Goal: Check status: Check status

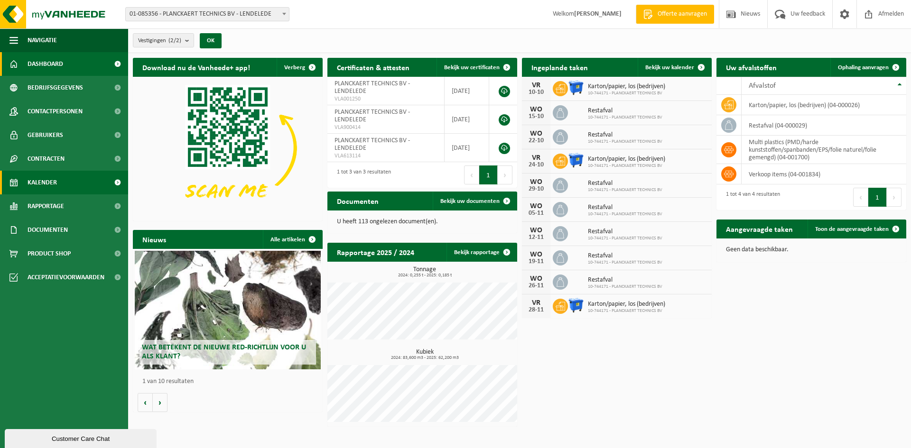
click at [60, 184] on link "Kalender" at bounding box center [64, 183] width 128 height 24
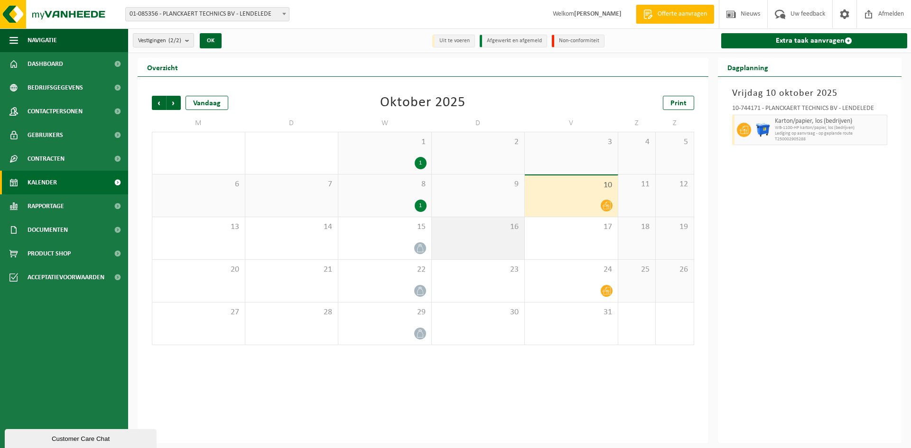
click at [481, 239] on div "16" at bounding box center [478, 238] width 93 height 42
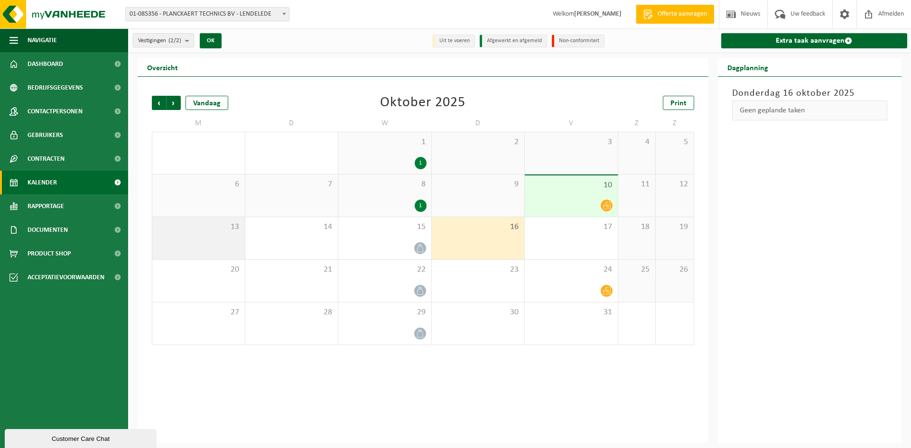
click at [233, 229] on span "13" at bounding box center [198, 227] width 83 height 10
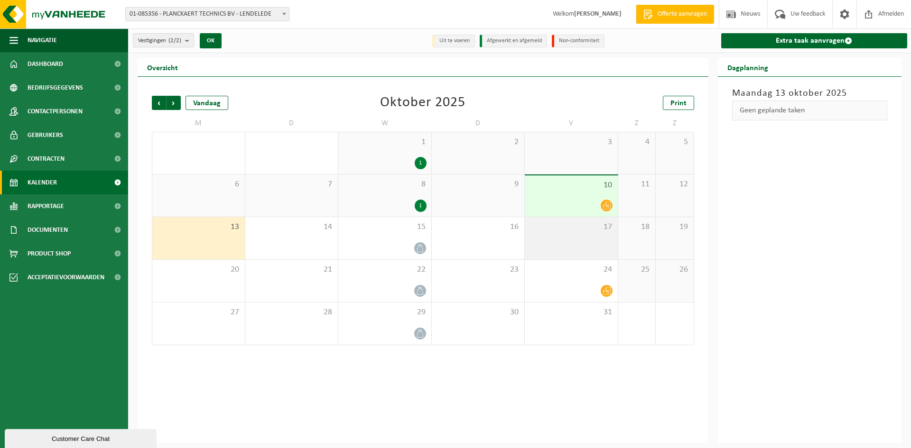
click at [574, 233] on div "17" at bounding box center [571, 238] width 93 height 42
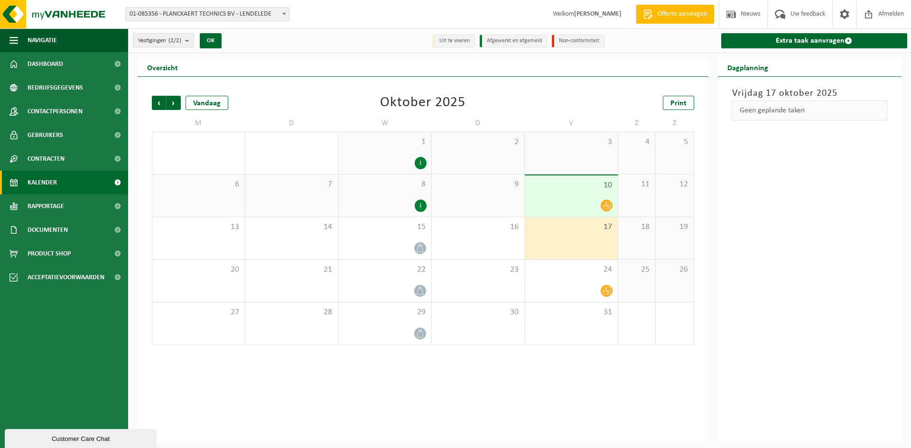
click at [549, 193] on div "10" at bounding box center [571, 195] width 93 height 41
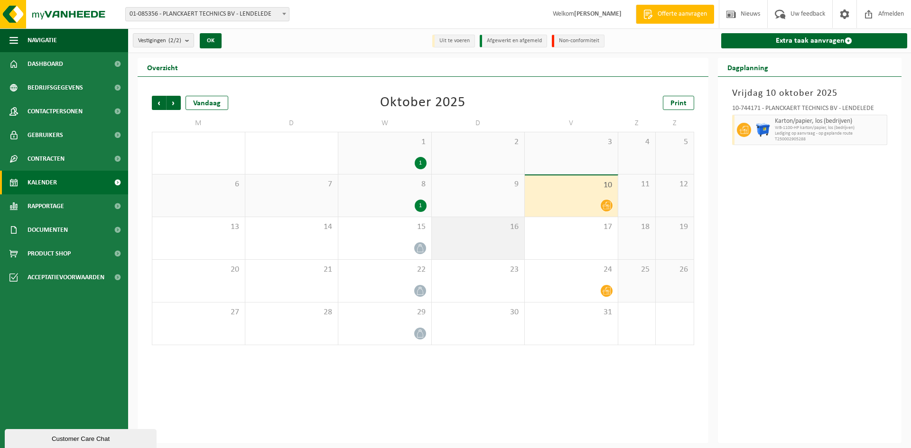
click at [463, 239] on div "16" at bounding box center [478, 238] width 93 height 42
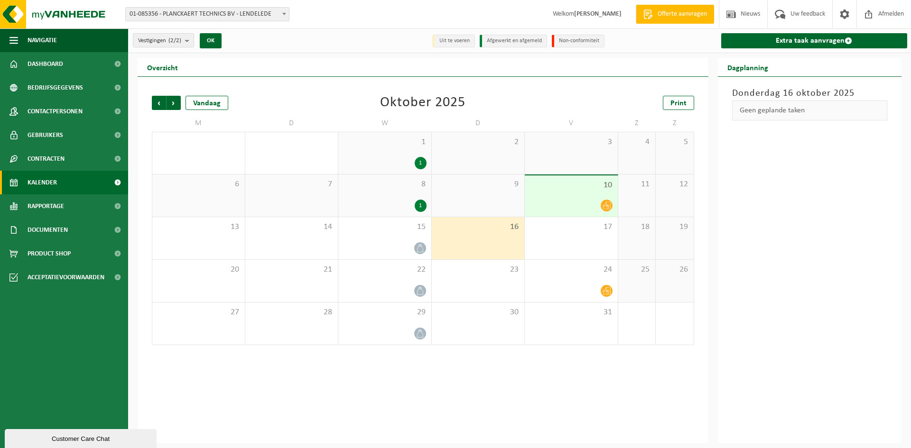
click at [483, 191] on div "9" at bounding box center [478, 196] width 93 height 42
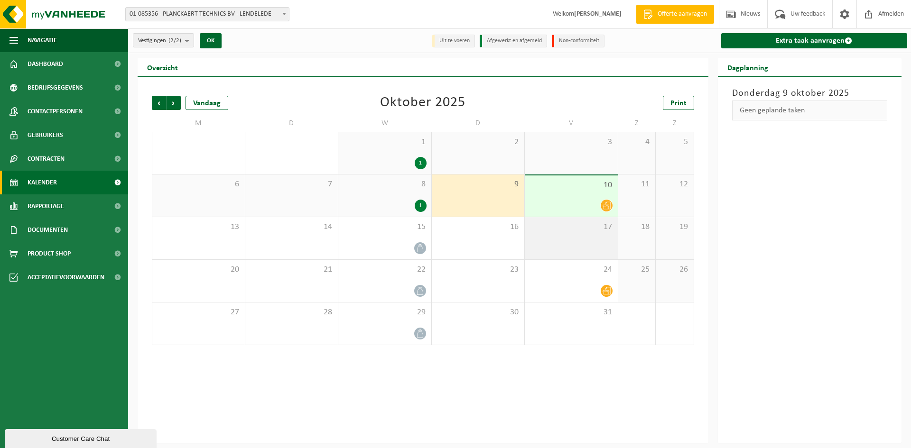
click at [565, 240] on div "17" at bounding box center [571, 238] width 93 height 42
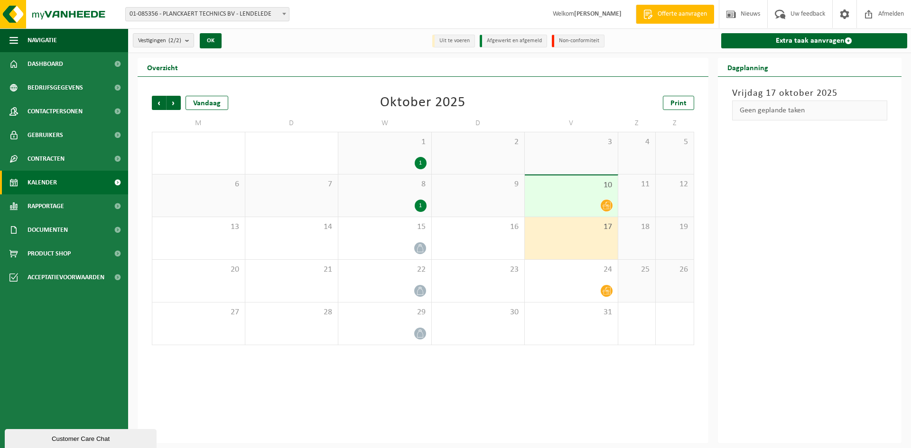
click at [571, 196] on div "10" at bounding box center [571, 195] width 93 height 41
